Goal: Transaction & Acquisition: Purchase product/service

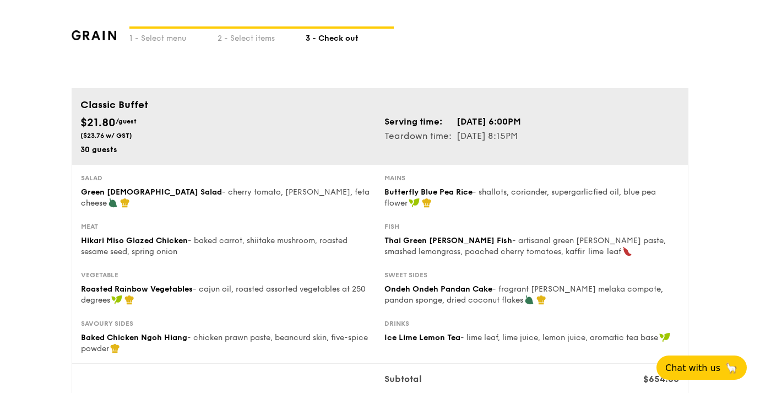
click at [632, 125] on div "Serving time: [DATE] 6:00PM Teardown time: [DATE] 8:15PM" at bounding box center [532, 129] width 304 height 29
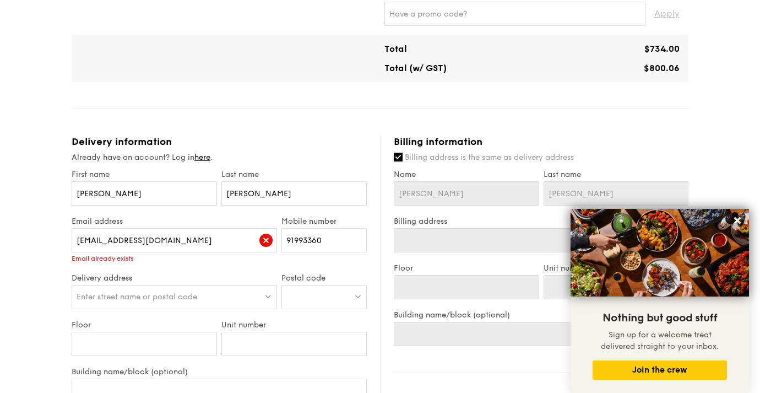
scroll to position [516, 0]
click at [208, 158] on link "here" at bounding box center [202, 155] width 16 height 9
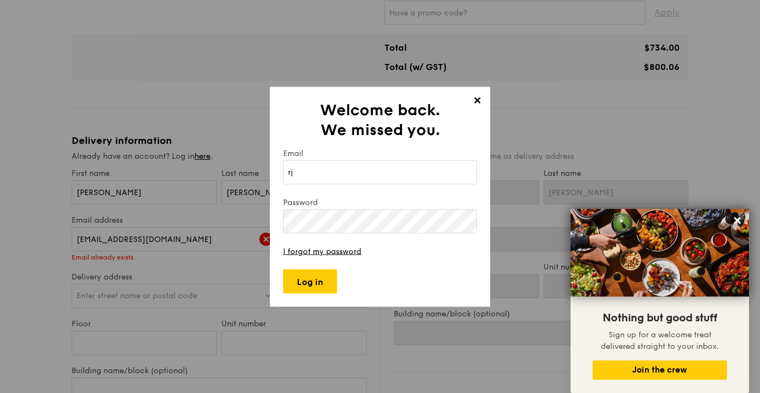
type input "[EMAIL_ADDRESS][DOMAIN_NAME]"
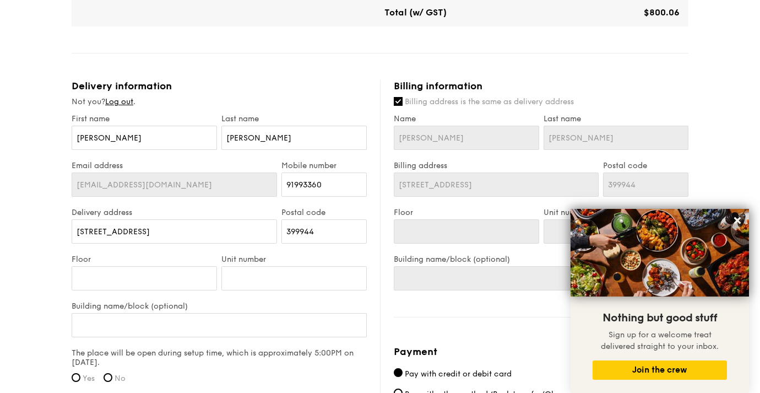
scroll to position [573, 0]
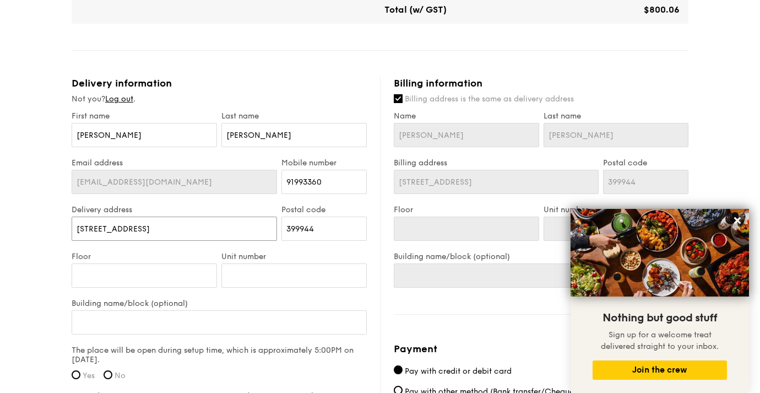
click at [234, 231] on input "[STREET_ADDRESS]" at bounding box center [174, 228] width 205 height 24
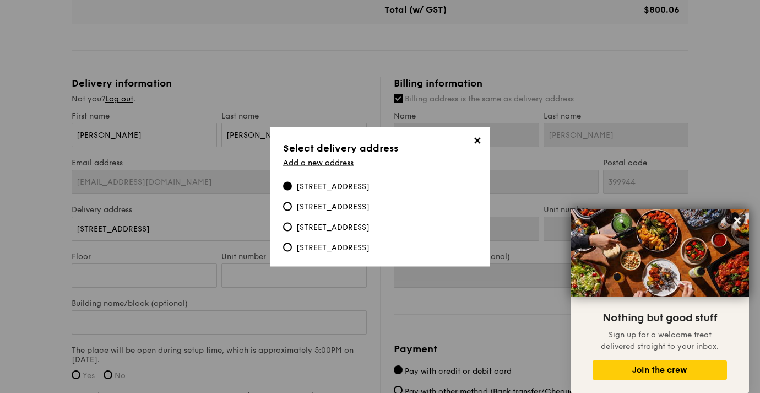
click at [475, 143] on span "✕" at bounding box center [476, 141] width 15 height 15
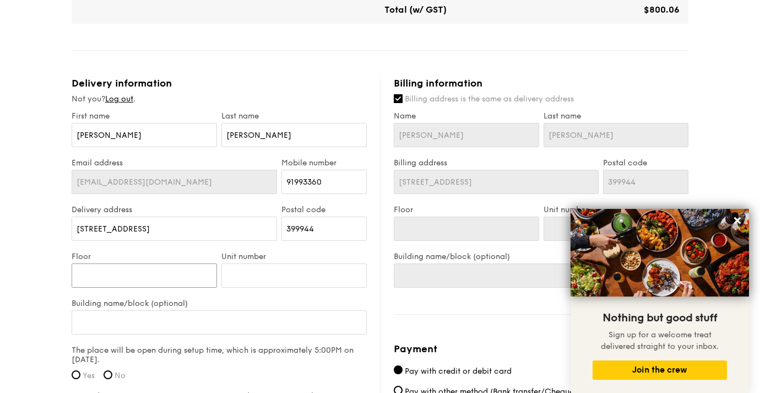
click at [205, 271] on input "Floor" at bounding box center [144, 275] width 145 height 24
type input "0"
type input "04"
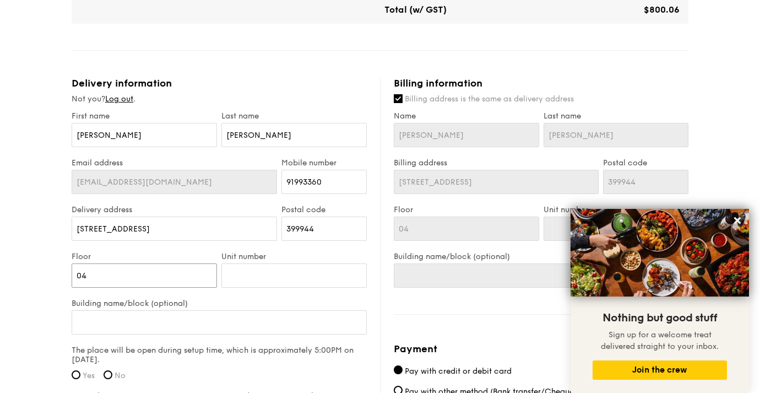
type input "04-"
type input "04-1"
type input "04-14"
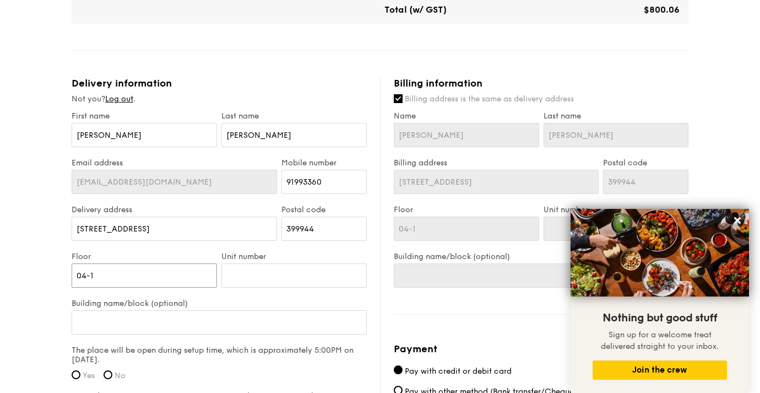
type input "04-14"
type input "04-1"
type input "04-"
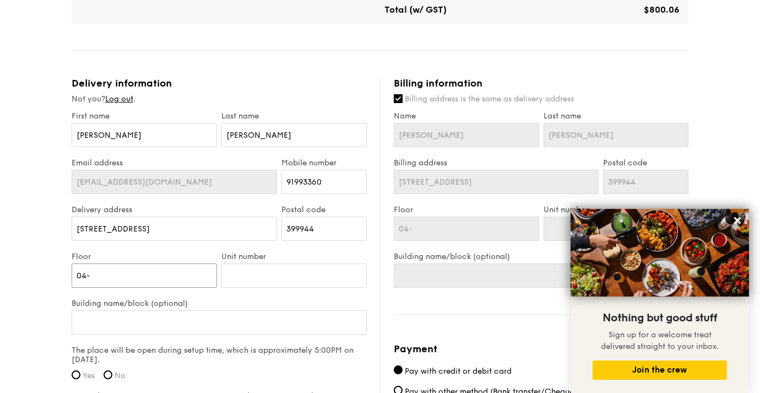
type input "04"
click at [249, 275] on input "Unit number" at bounding box center [293, 275] width 145 height 24
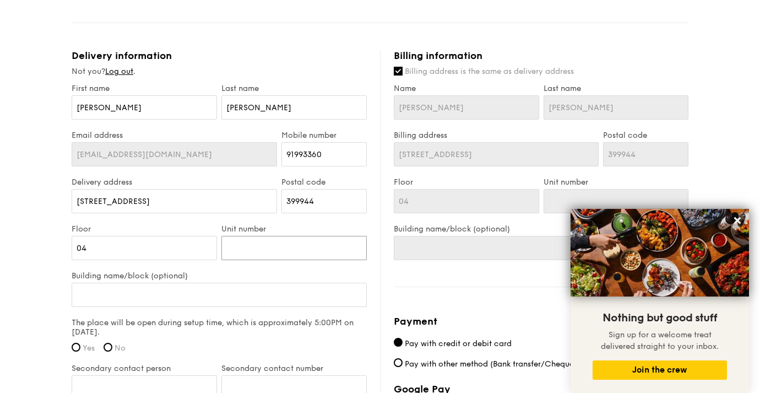
scroll to position [603, 0]
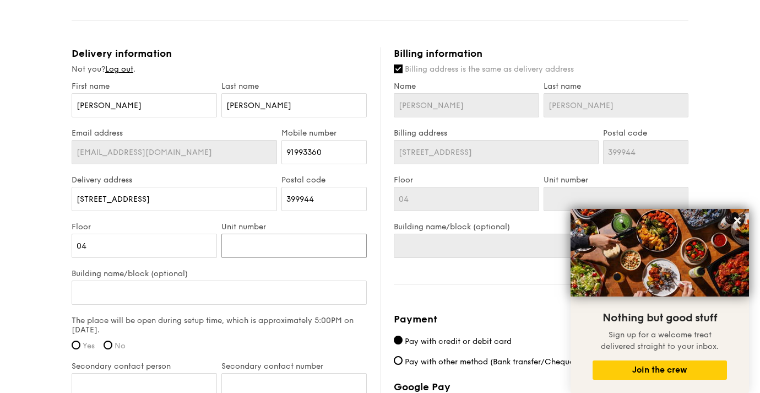
type input "1"
type input "14"
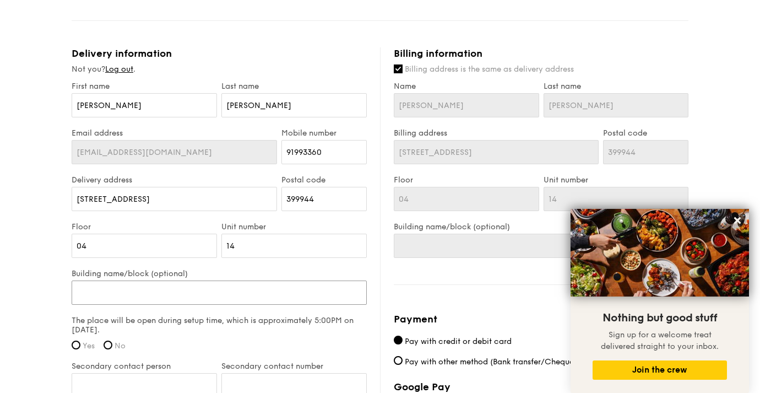
click at [155, 284] on input "Building name/block (optional)" at bounding box center [219, 292] width 295 height 24
click at [151, 294] on input "Building name/block (optional)" at bounding box center [219, 292] width 295 height 24
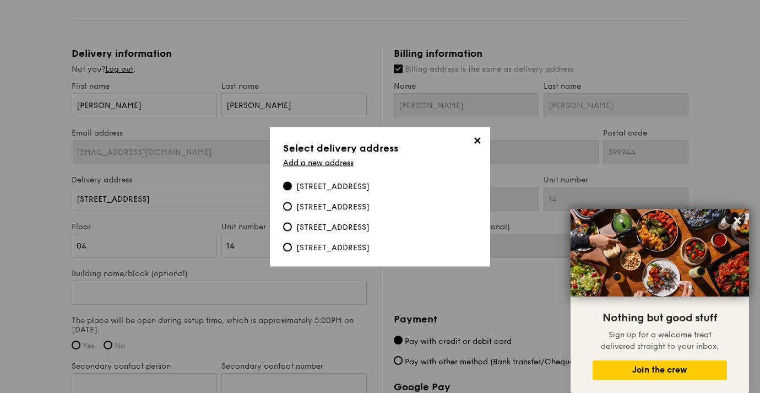
click at [344, 185] on div "[STREET_ADDRESS]" at bounding box center [332, 186] width 73 height 11
click at [292, 185] on input "[STREET_ADDRESS]" at bounding box center [287, 185] width 9 height 9
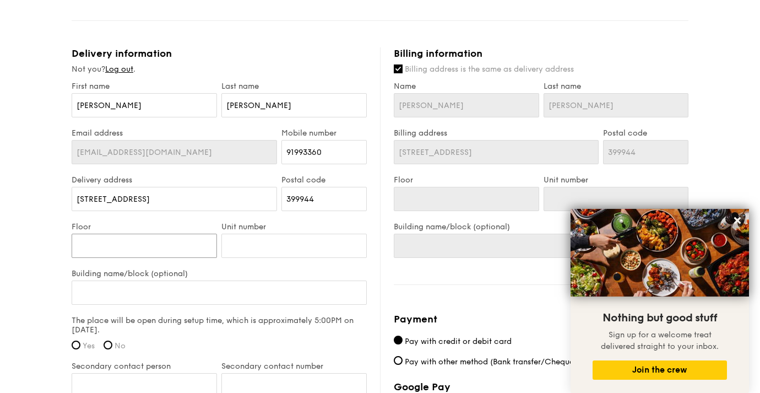
click at [197, 249] on input "Floor" at bounding box center [144, 246] width 145 height 24
type input "0"
type input "04"
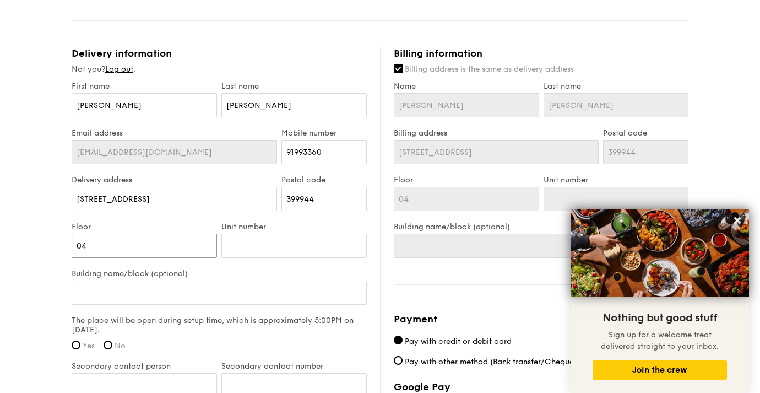
type input "04"
click at [262, 249] on input "Unit number" at bounding box center [293, 246] width 145 height 24
type input "1"
type input "14"
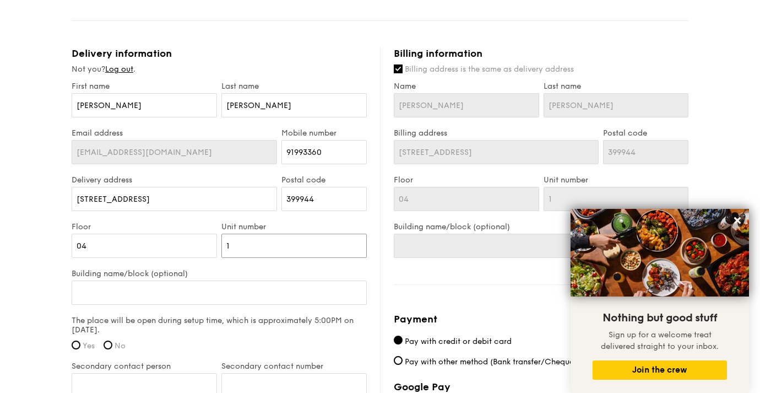
type input "14"
click at [225, 286] on input "Building name/block (optional)" at bounding box center [219, 292] width 295 height 24
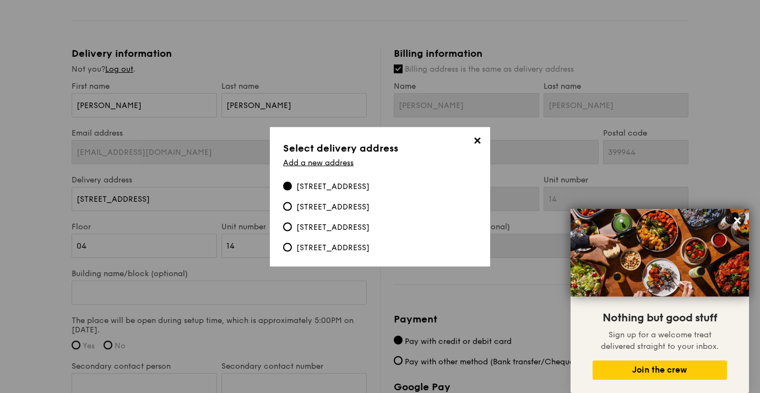
click at [479, 142] on span "✕" at bounding box center [476, 141] width 15 height 15
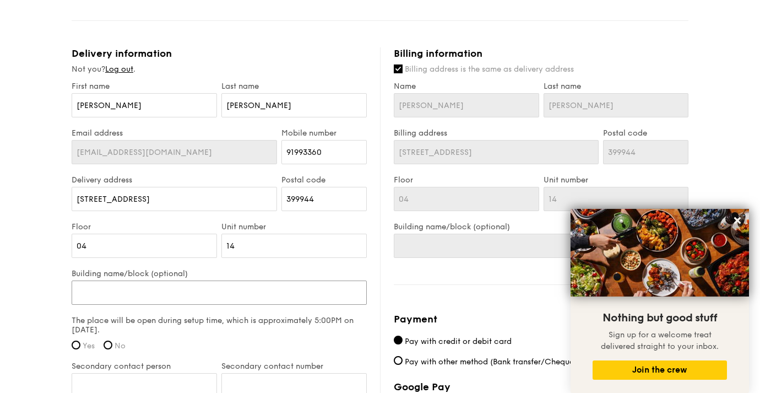
click at [257, 288] on input "Building name/block (optional)" at bounding box center [219, 292] width 295 height 24
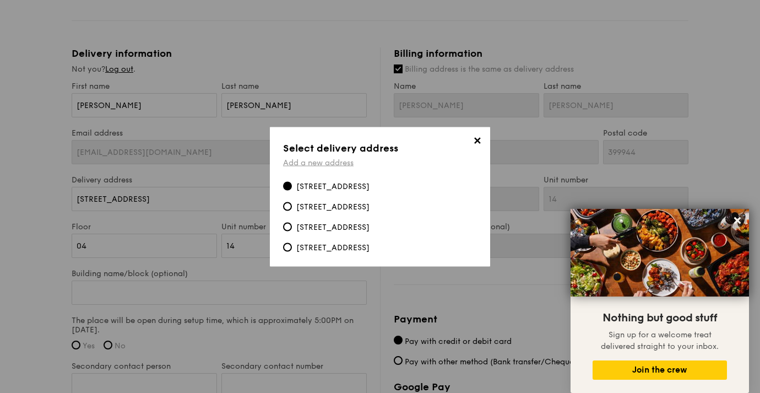
click at [343, 163] on link "Add a new address" at bounding box center [318, 162] width 71 height 9
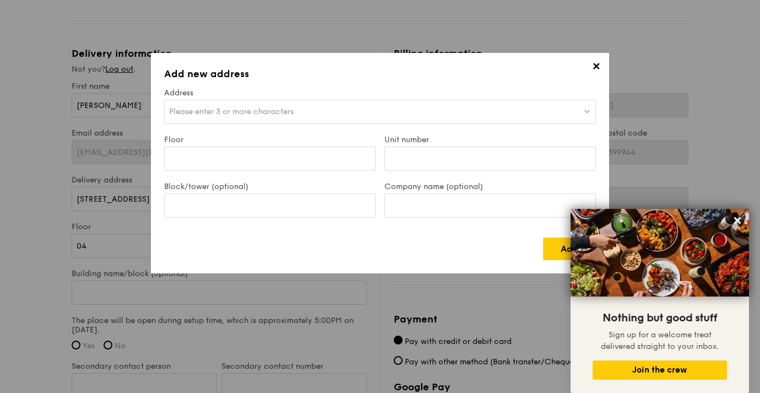
click at [299, 110] on div "Please enter 3 or more characters" at bounding box center [380, 112] width 432 height 24
type input "[STREET_ADDRESS]"
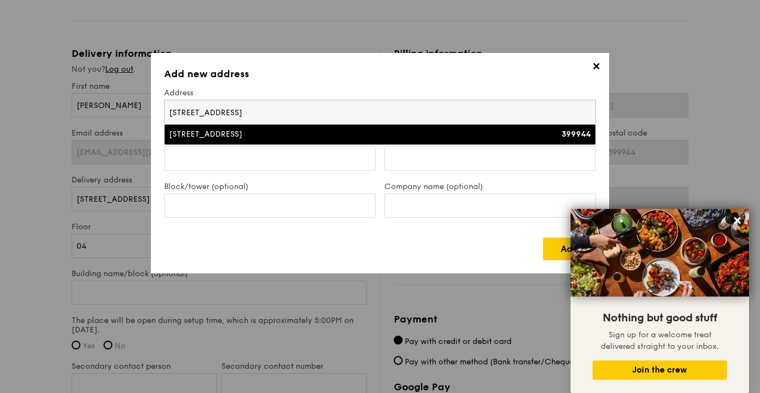
click at [319, 131] on div "[STREET_ADDRESS]" at bounding box center [327, 134] width 317 height 11
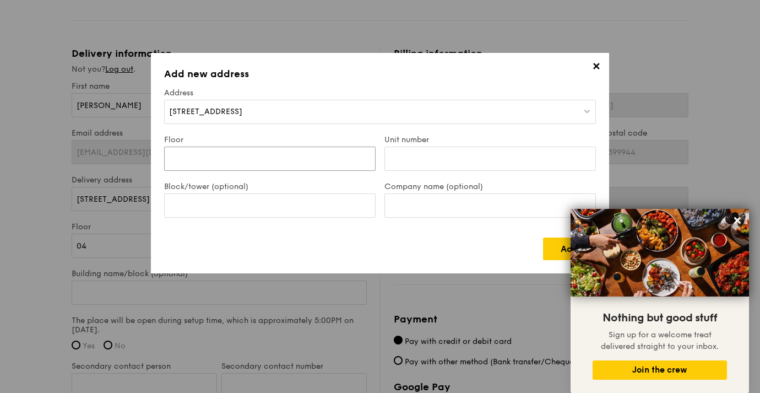
click at [287, 154] on input "Floor" at bounding box center [270, 159] width 212 height 24
type input "04"
click at [428, 154] on input "Unit number" at bounding box center [490, 159] width 212 height 24
type input "14"
click at [335, 203] on input "Block/tower (optional)" at bounding box center [270, 205] width 212 height 24
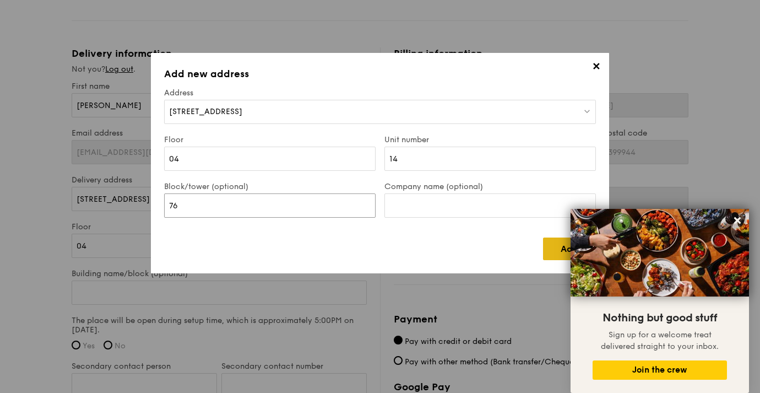
type input "76"
click at [547, 246] on link "Add" at bounding box center [569, 248] width 53 height 23
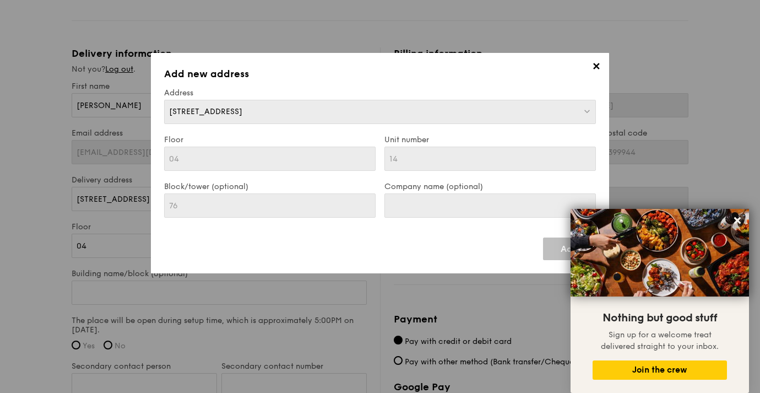
type input "76"
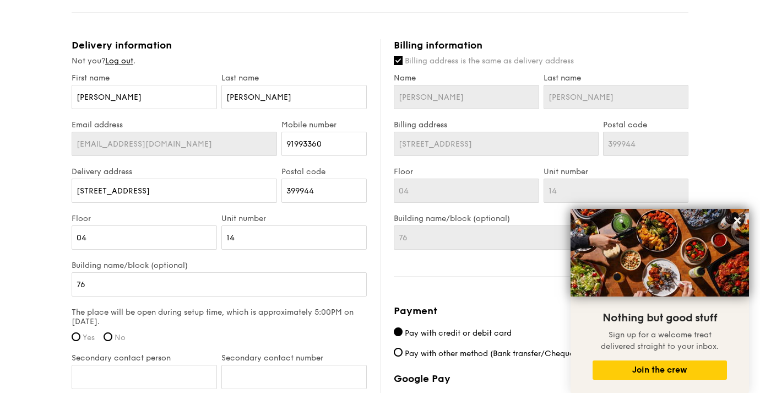
scroll to position [612, 0]
click at [191, 285] on input "76" at bounding box center [219, 283] width 295 height 24
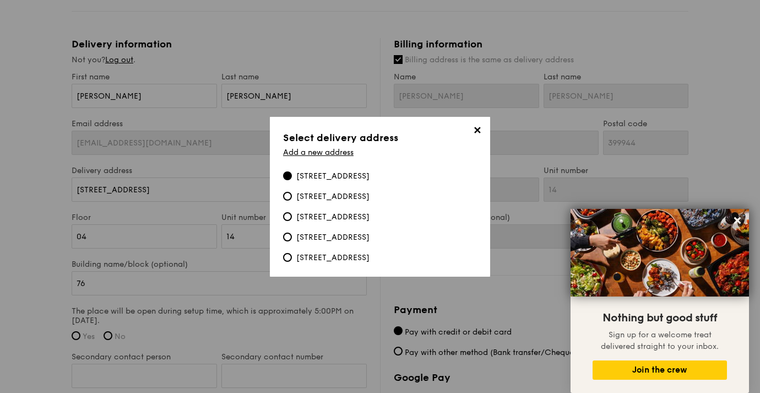
click at [474, 131] on span "✕" at bounding box center [476, 131] width 15 height 15
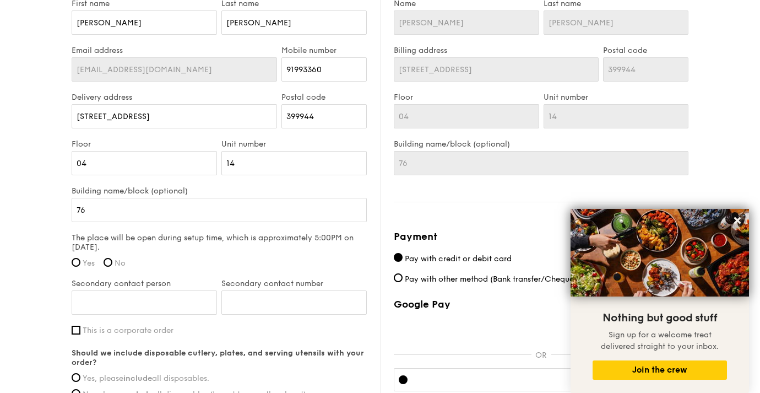
scroll to position [687, 0]
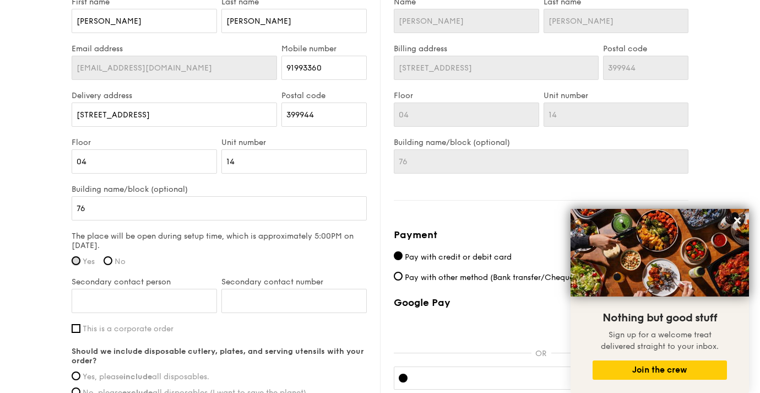
click at [74, 259] on input "Yes" at bounding box center [76, 260] width 9 height 9
radio input "true"
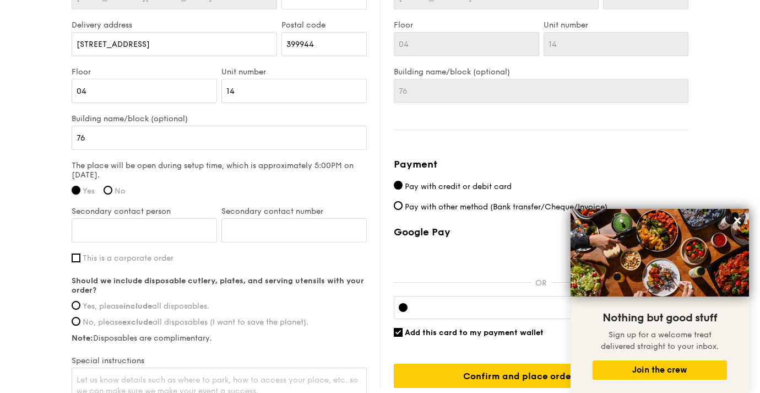
scroll to position [765, 0]
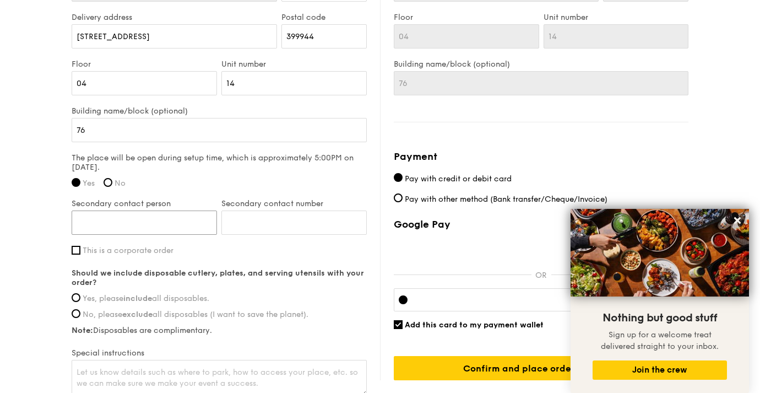
click at [161, 214] on input "Secondary contact person" at bounding box center [144, 222] width 145 height 24
type input "yee fah"
click at [277, 224] on input "Secondary contact number" at bounding box center [293, 222] width 145 height 24
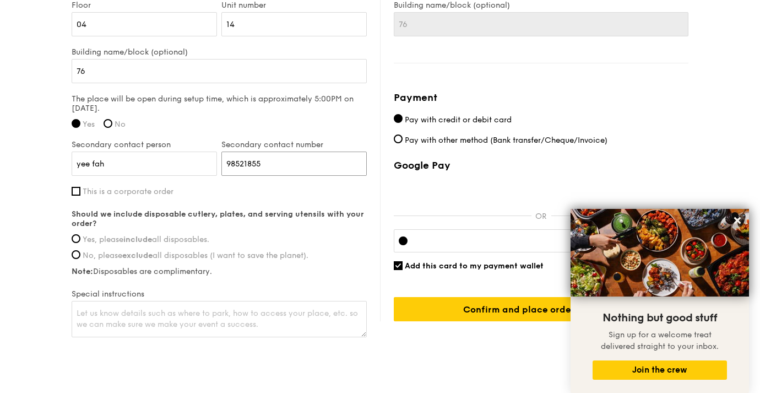
scroll to position [826, 0]
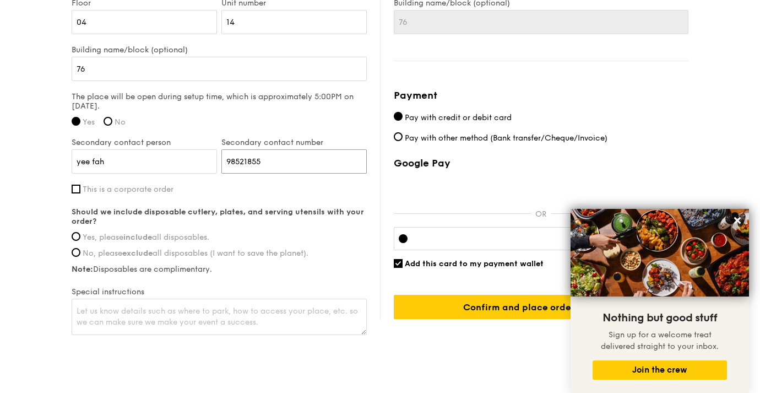
type input "98521855"
click at [204, 236] on span "Yes, please include all disposables." at bounding box center [146, 236] width 127 height 9
click at [80, 236] on input "Yes, please include all disposables." at bounding box center [76, 236] width 9 height 9
radio input "true"
click at [175, 315] on textarea at bounding box center [219, 317] width 295 height 36
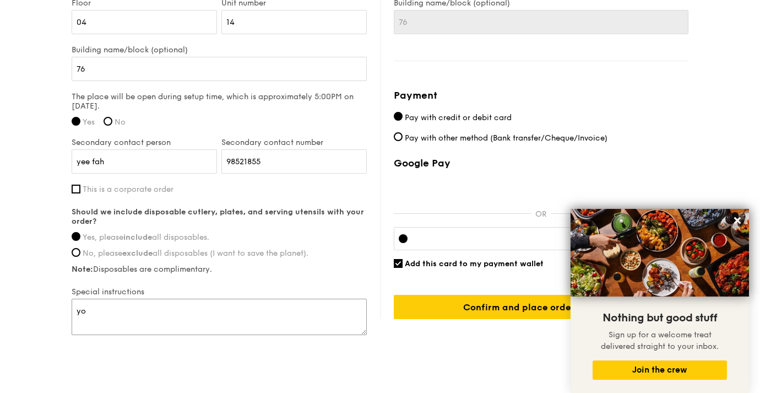
type textarea "y"
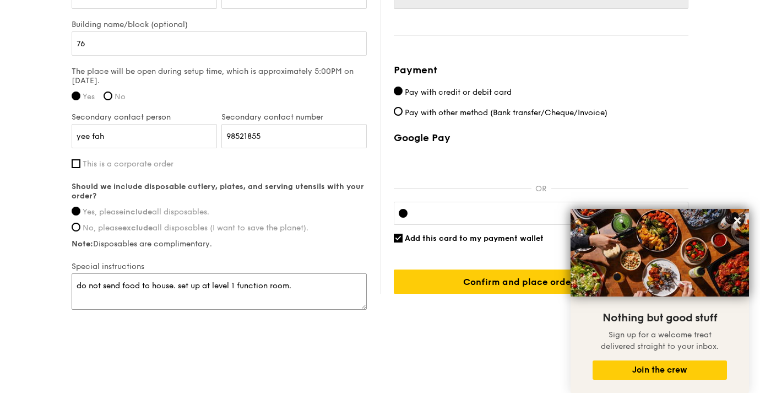
scroll to position [859, 0]
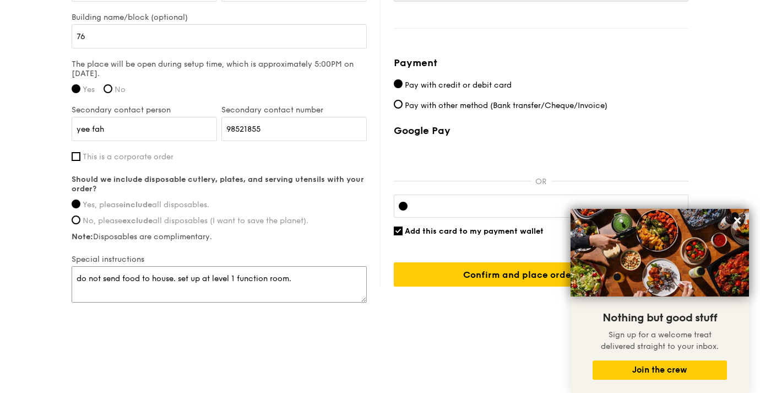
type textarea "do not send food to house. set up at level 1 function room."
click at [735, 221] on icon at bounding box center [738, 220] width 10 height 10
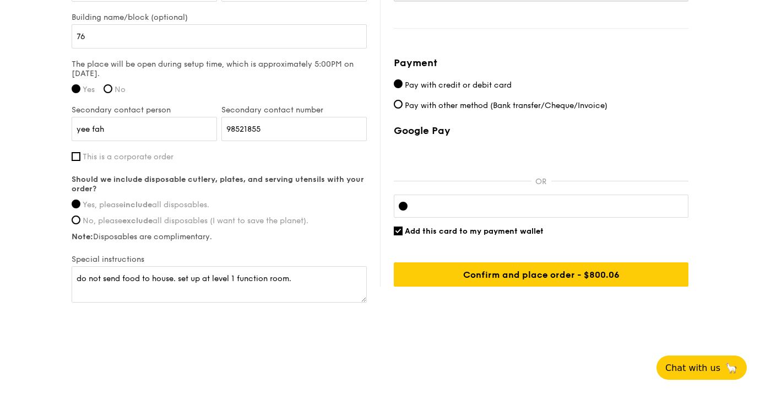
click at [494, 231] on span "Add this card to my payment wallet" at bounding box center [474, 230] width 139 height 9
click at [403, 231] on input "Add this card to my payment wallet" at bounding box center [398, 230] width 9 height 9
checkbox input "false"
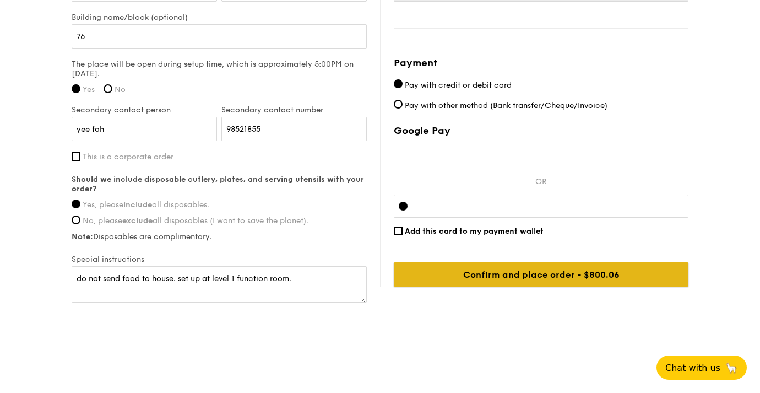
click at [490, 273] on input "Confirm and place order - $800.06" at bounding box center [541, 274] width 295 height 24
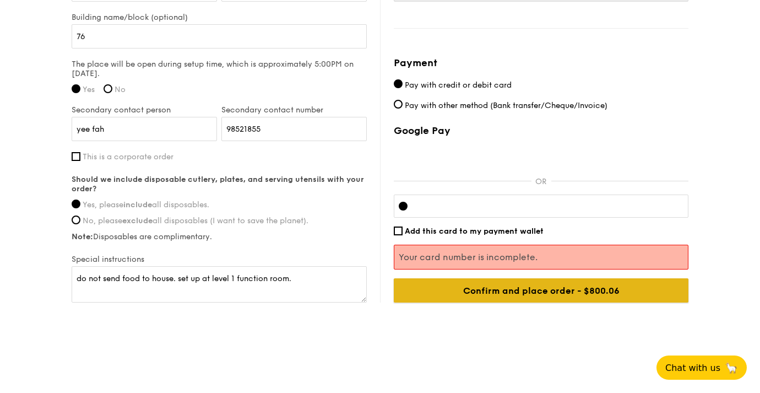
click at [514, 292] on input "Confirm and place order - $800.06" at bounding box center [541, 290] width 295 height 24
click at [588, 296] on input "Confirm and place order - $800.06" at bounding box center [541, 290] width 295 height 24
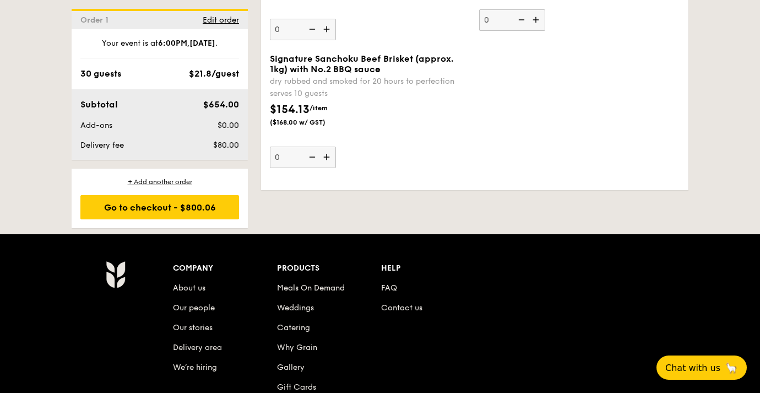
scroll to position [2447, 0]
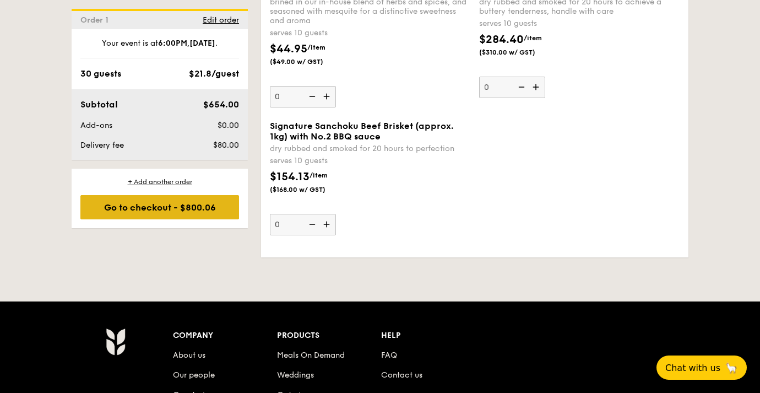
click at [189, 213] on div "Go to checkout - $800.06" at bounding box center [159, 207] width 159 height 24
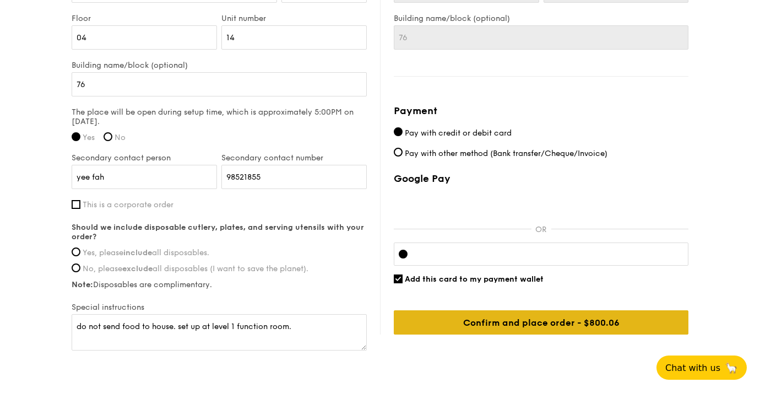
scroll to position [820, 0]
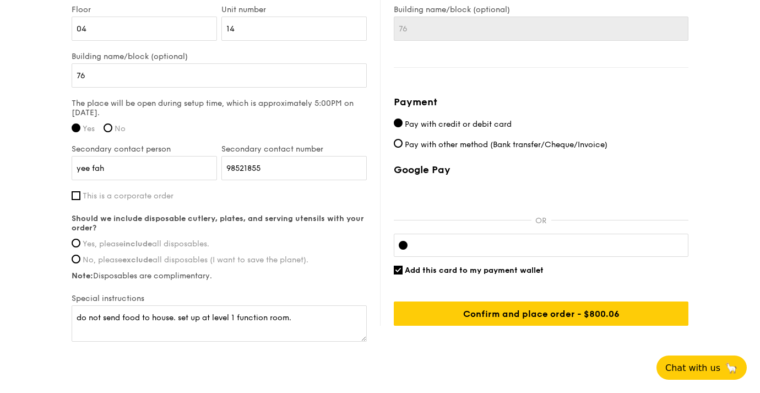
click at [469, 269] on span "Add this card to my payment wallet" at bounding box center [474, 270] width 139 height 9
click at [403, 269] on input "Add this card to my payment wallet" at bounding box center [398, 270] width 9 height 9
checkbox input "false"
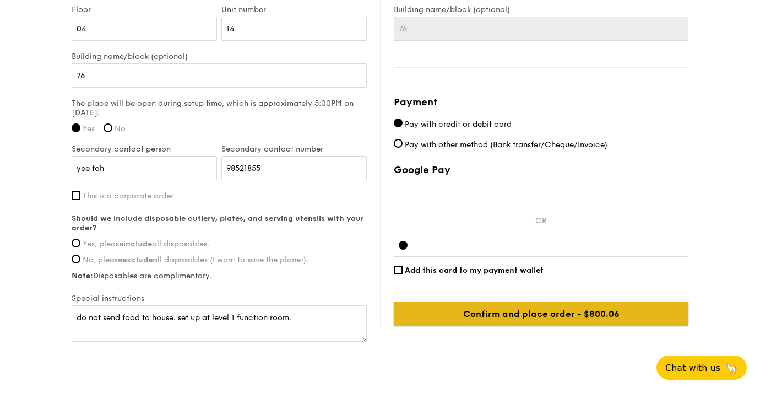
click at [528, 318] on input "Confirm and place order - $800.06" at bounding box center [541, 313] width 295 height 24
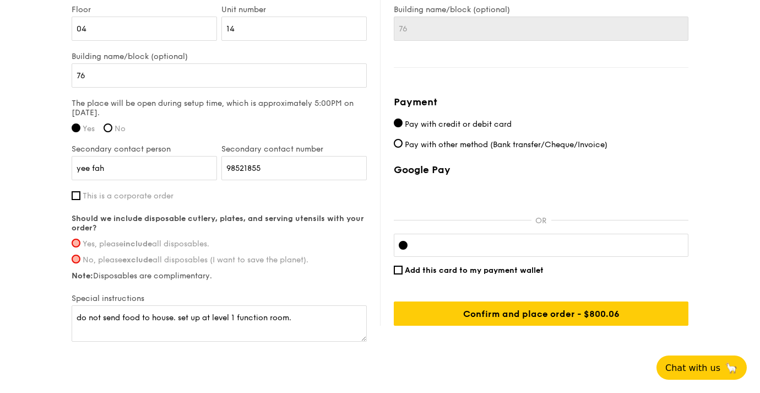
click at [208, 244] on span "Yes, please include all disposables." at bounding box center [146, 243] width 127 height 9
click at [80, 244] on input "Yes, please include all disposables." at bounding box center [76, 243] width 9 height 9
radio input "true"
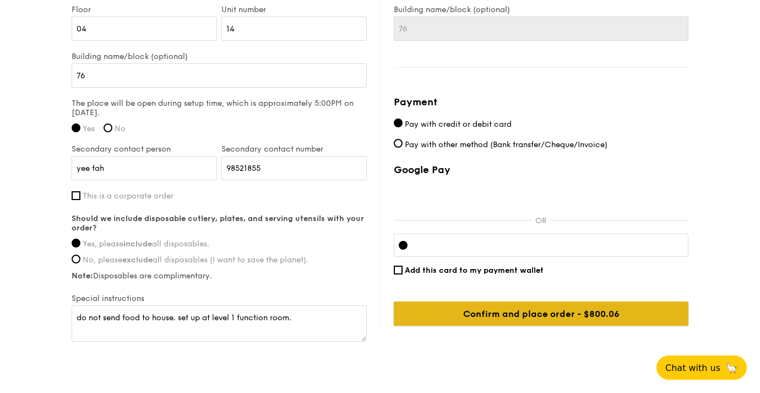
click at [452, 311] on input "Confirm and place order - $800.06" at bounding box center [541, 313] width 295 height 24
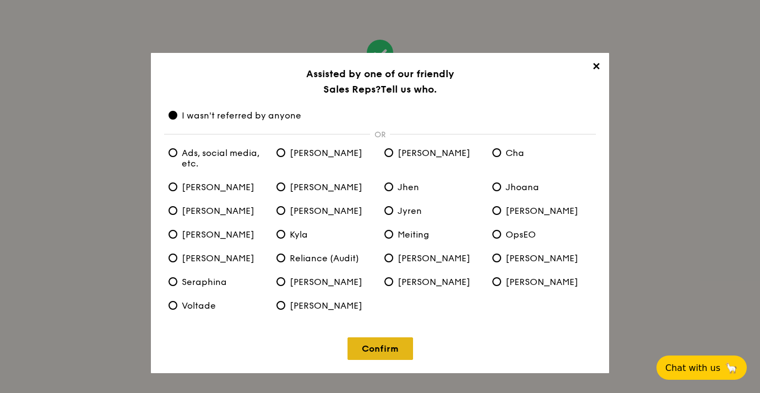
click at [381, 350] on link "Confirm" at bounding box center [381, 348] width 66 height 23
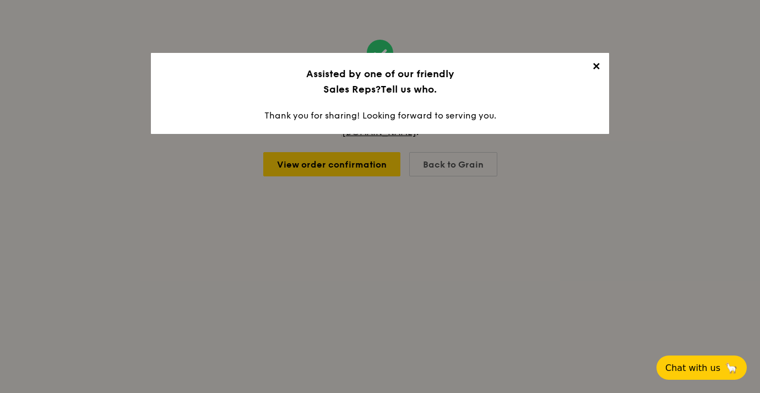
click at [598, 67] on span "✕" at bounding box center [595, 68] width 15 height 15
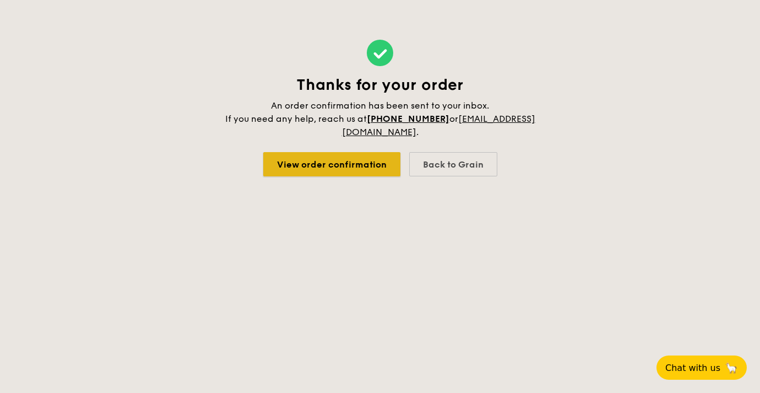
click at [371, 173] on link "View order confirmation" at bounding box center [331, 164] width 137 height 24
